Goal: Check status: Check status

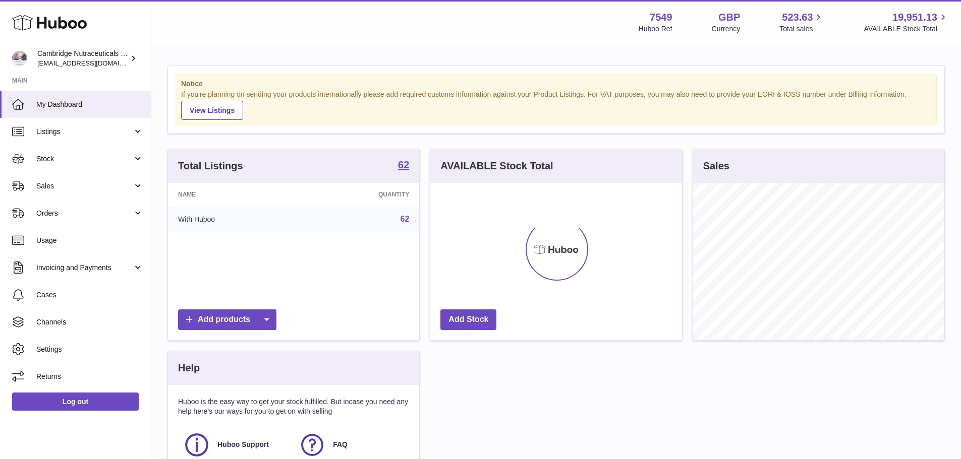
scroll to position [157, 252]
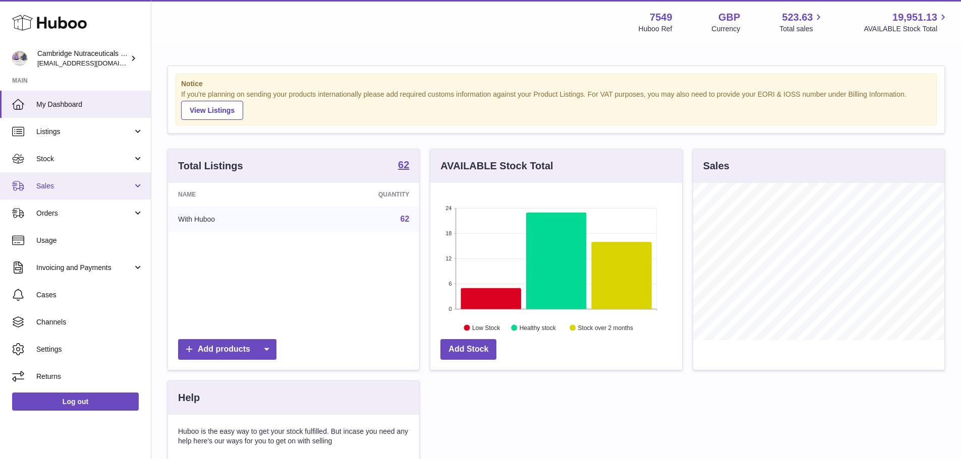
click at [46, 185] on span "Sales" at bounding box center [84, 187] width 96 height 10
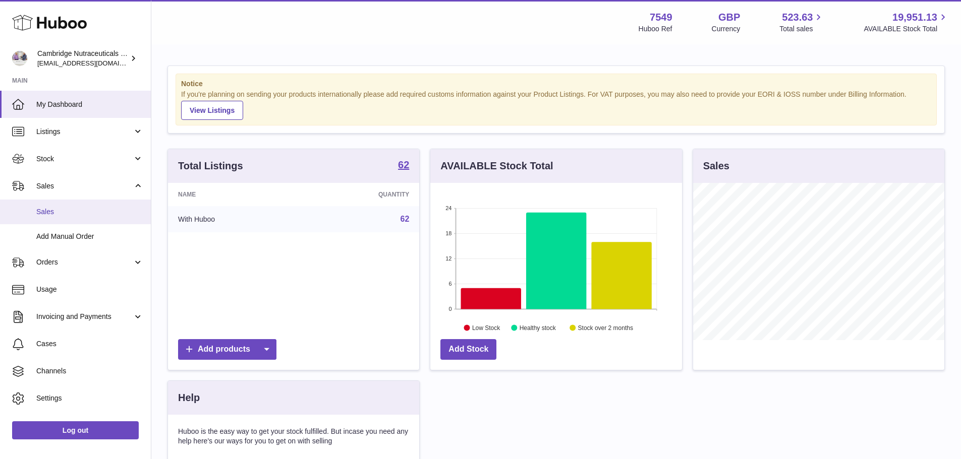
click at [52, 213] on span "Sales" at bounding box center [89, 212] width 107 height 10
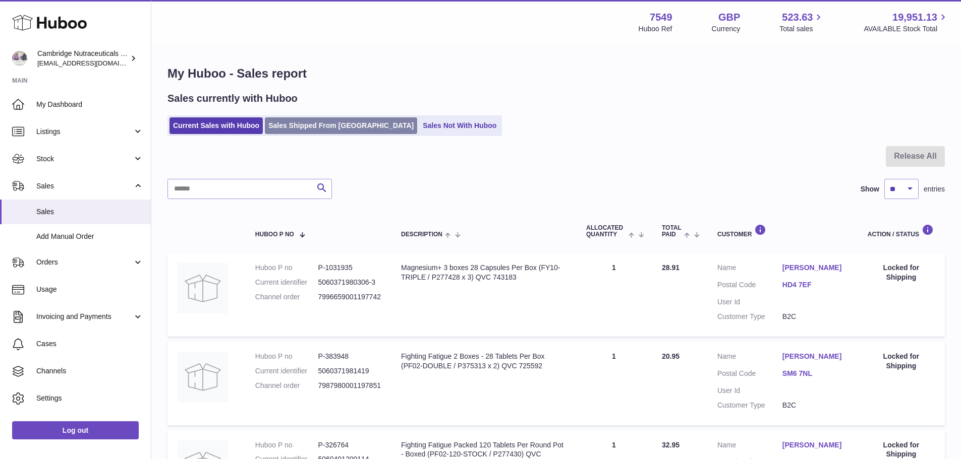
click at [338, 130] on link "Sales Shipped From [GEOGRAPHIC_DATA]" at bounding box center [341, 126] width 152 height 17
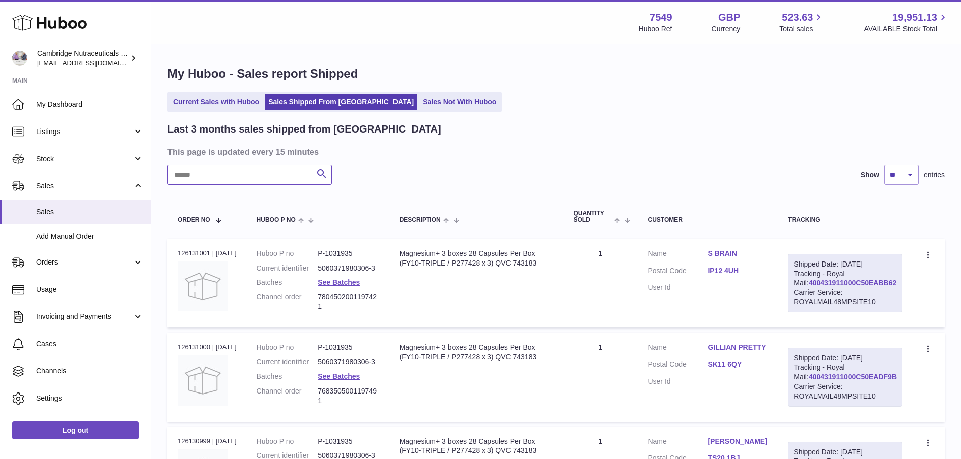
click at [241, 179] on input "text" at bounding box center [249, 175] width 164 height 20
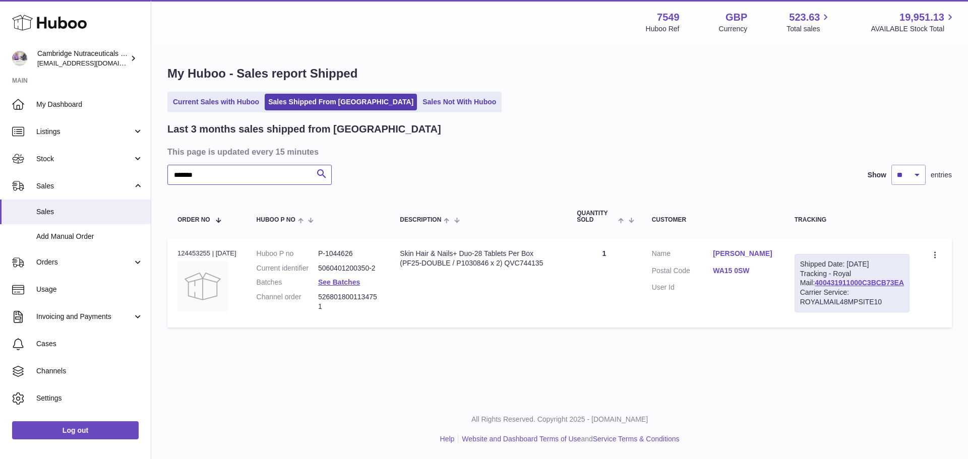
type input "*******"
click at [202, 255] on div "Order no 124453255 | [DATE]" at bounding box center [207, 253] width 59 height 9
copy div "124453255"
click at [345, 102] on link "Sales Shipped From [GEOGRAPHIC_DATA]" at bounding box center [341, 102] width 152 height 17
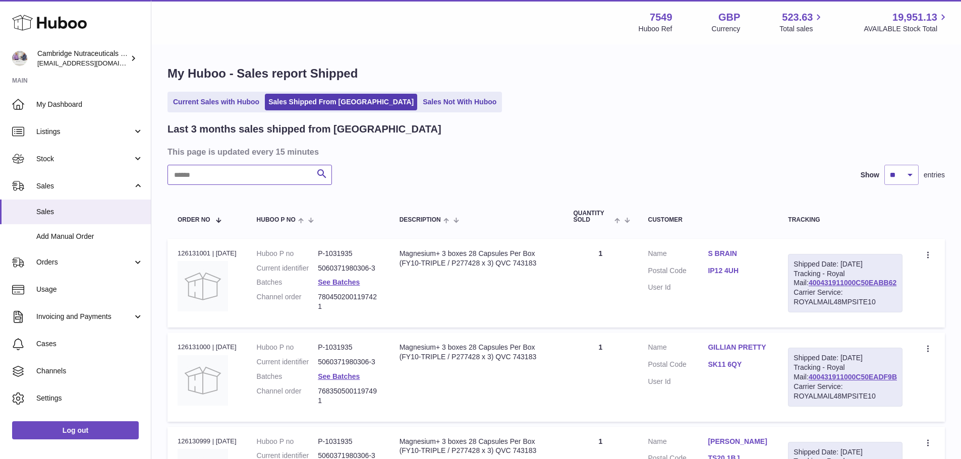
click at [241, 181] on input "text" at bounding box center [249, 175] width 164 height 20
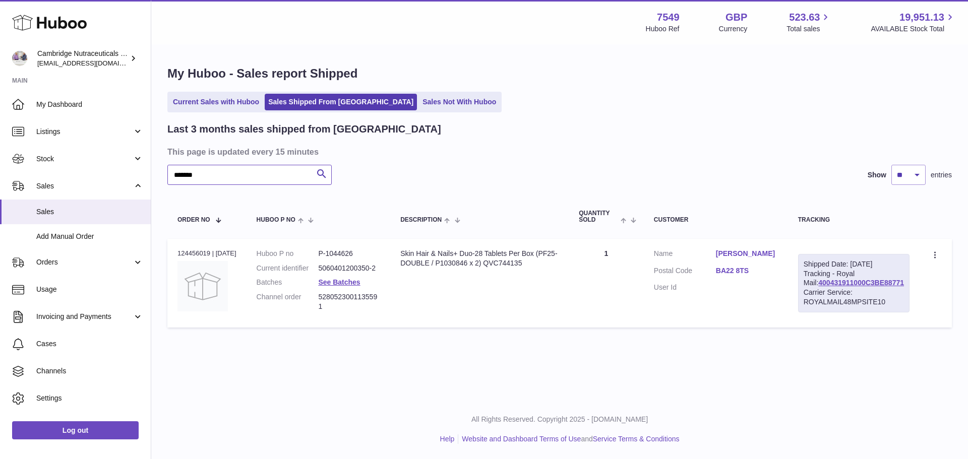
type input "*******"
click at [198, 253] on div "Order no 124456019 | 10th Sep" at bounding box center [207, 253] width 59 height 9
copy div "124456019"
